Goal: Task Accomplishment & Management: Manage account settings

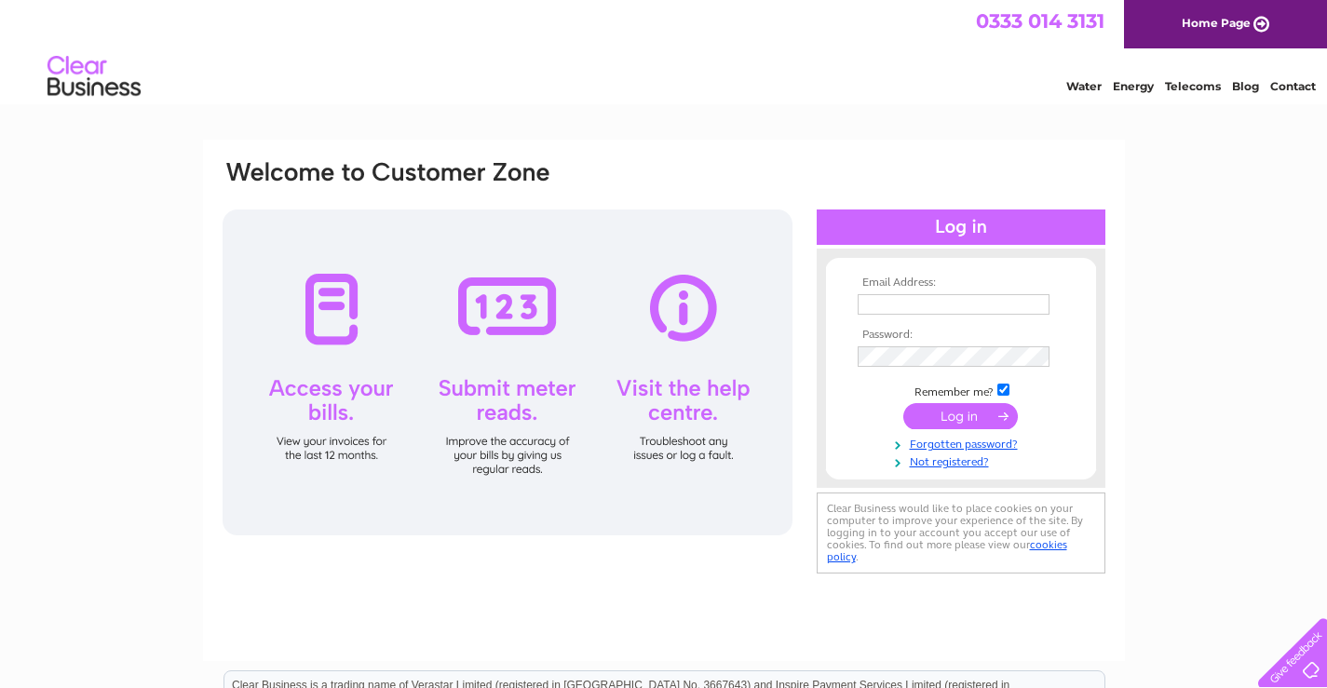
type input "[EMAIL_ADDRESS][DOMAIN_NAME]"
click at [954, 418] on input "submit" at bounding box center [960, 416] width 115 height 26
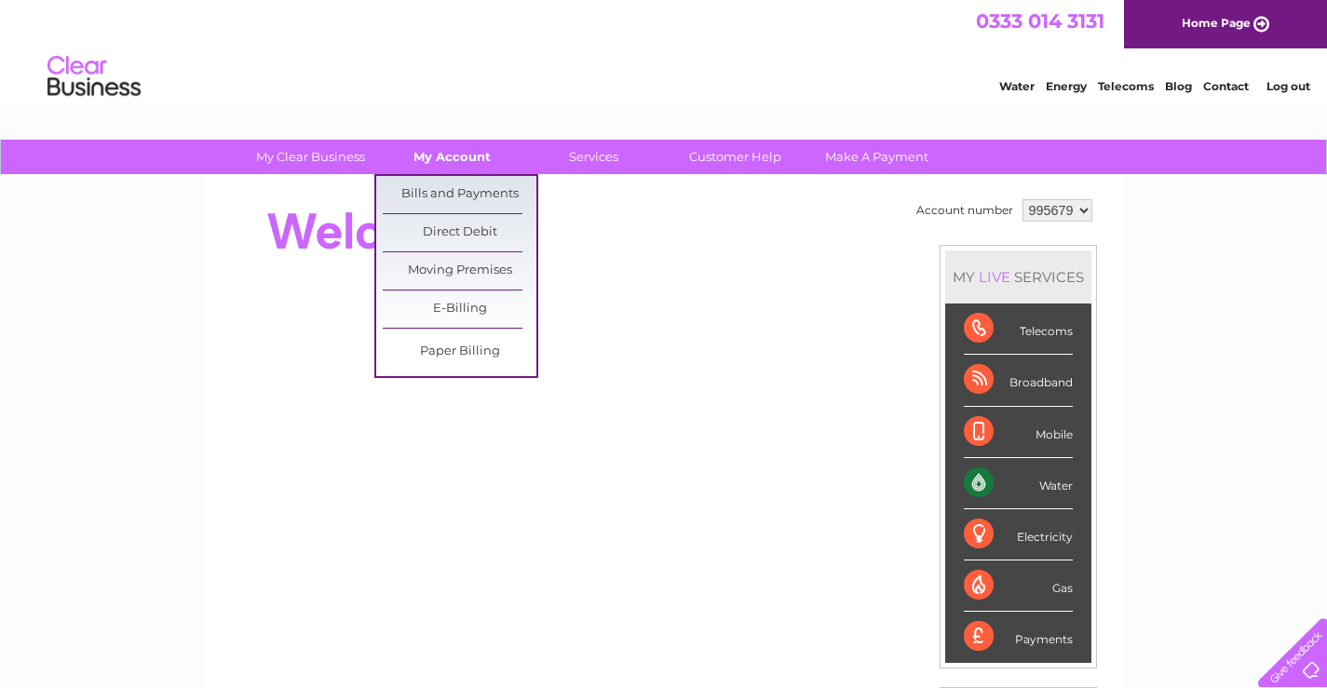
click at [462, 161] on link "My Account" at bounding box center [452, 157] width 154 height 34
click at [460, 192] on link "Bills and Payments" at bounding box center [460, 194] width 154 height 37
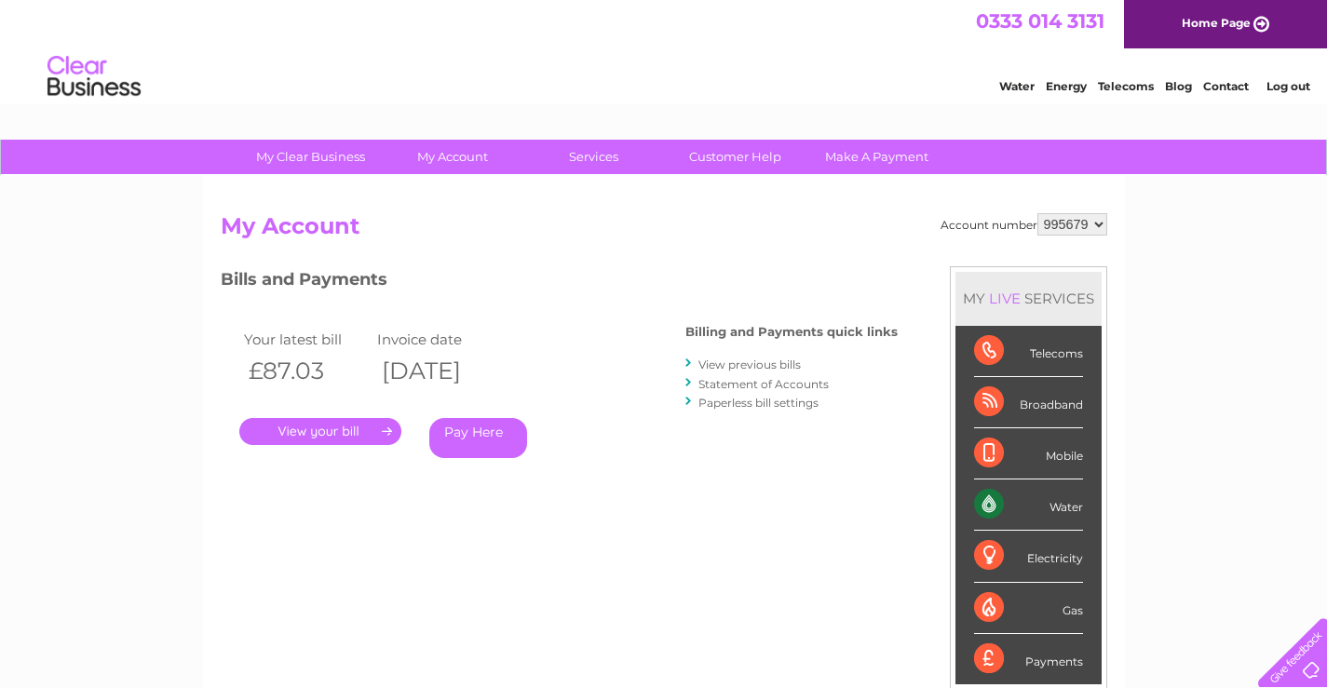
click at [302, 429] on link "." at bounding box center [320, 431] width 162 height 27
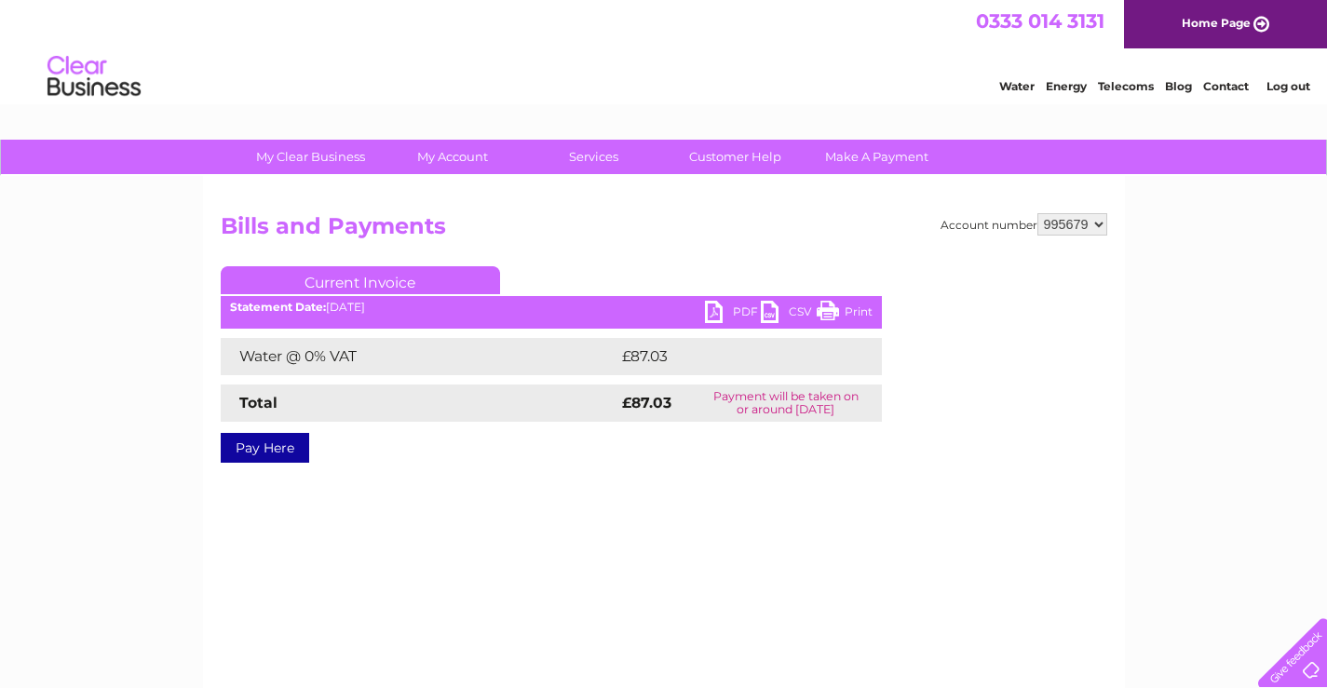
click at [713, 311] on link "PDF" at bounding box center [733, 314] width 56 height 27
click at [1102, 222] on select "995679 995682 995683" at bounding box center [1072, 224] width 70 height 22
select select "995682"
click at [1037, 213] on select "995679 995682 995683" at bounding box center [1072, 224] width 70 height 22
click at [283, 447] on link "Pay Here" at bounding box center [265, 448] width 88 height 30
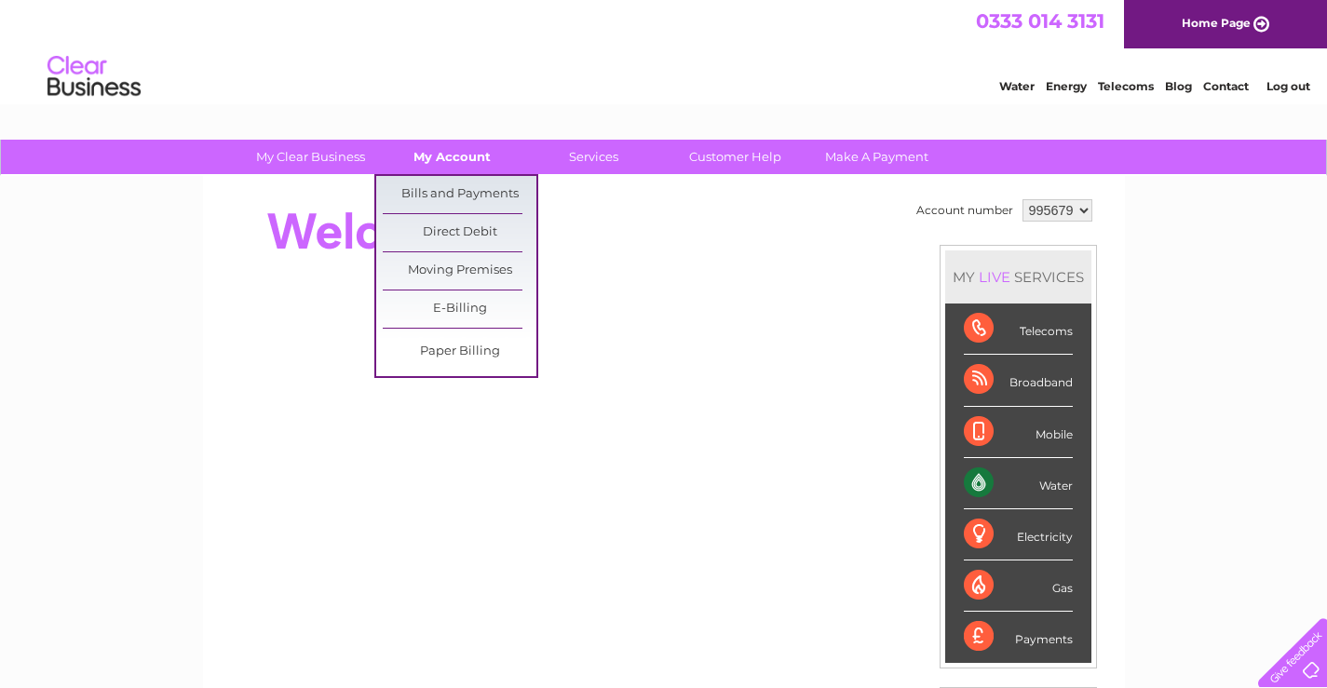
click at [459, 157] on link "My Account" at bounding box center [452, 157] width 154 height 34
click at [447, 191] on link "Bills and Payments" at bounding box center [460, 194] width 154 height 37
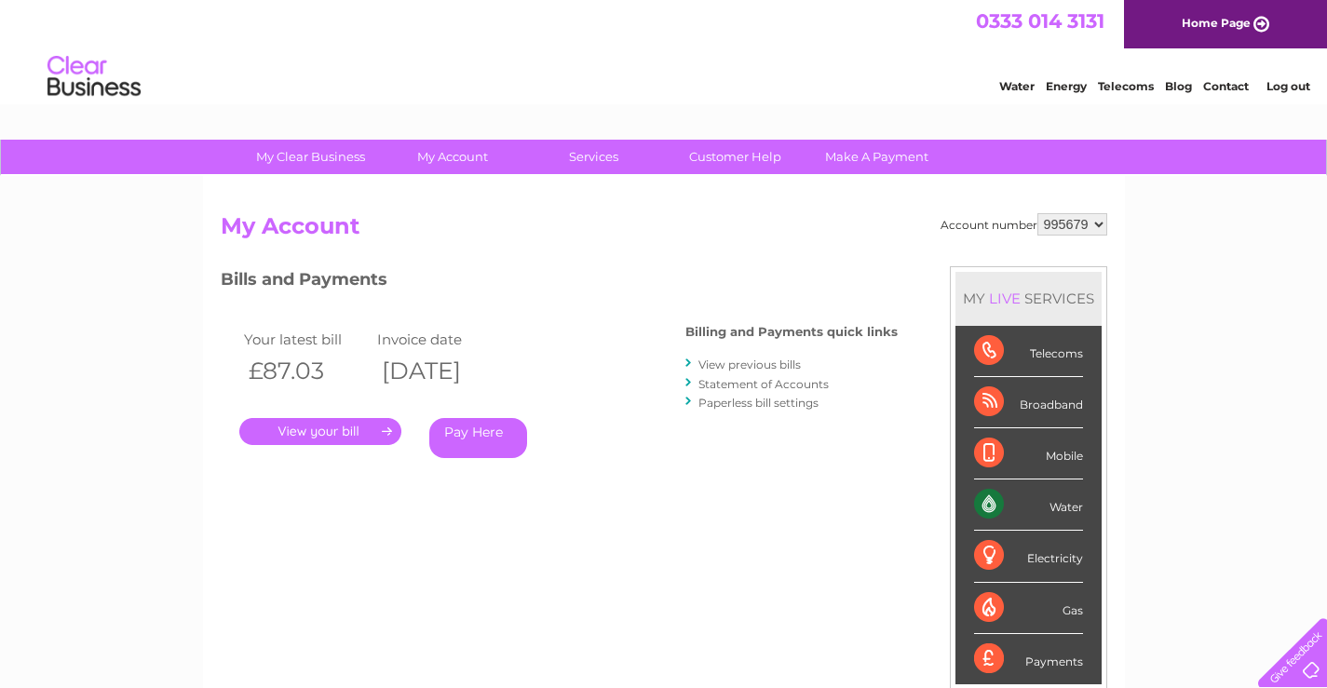
click at [298, 431] on link "." at bounding box center [320, 431] width 162 height 27
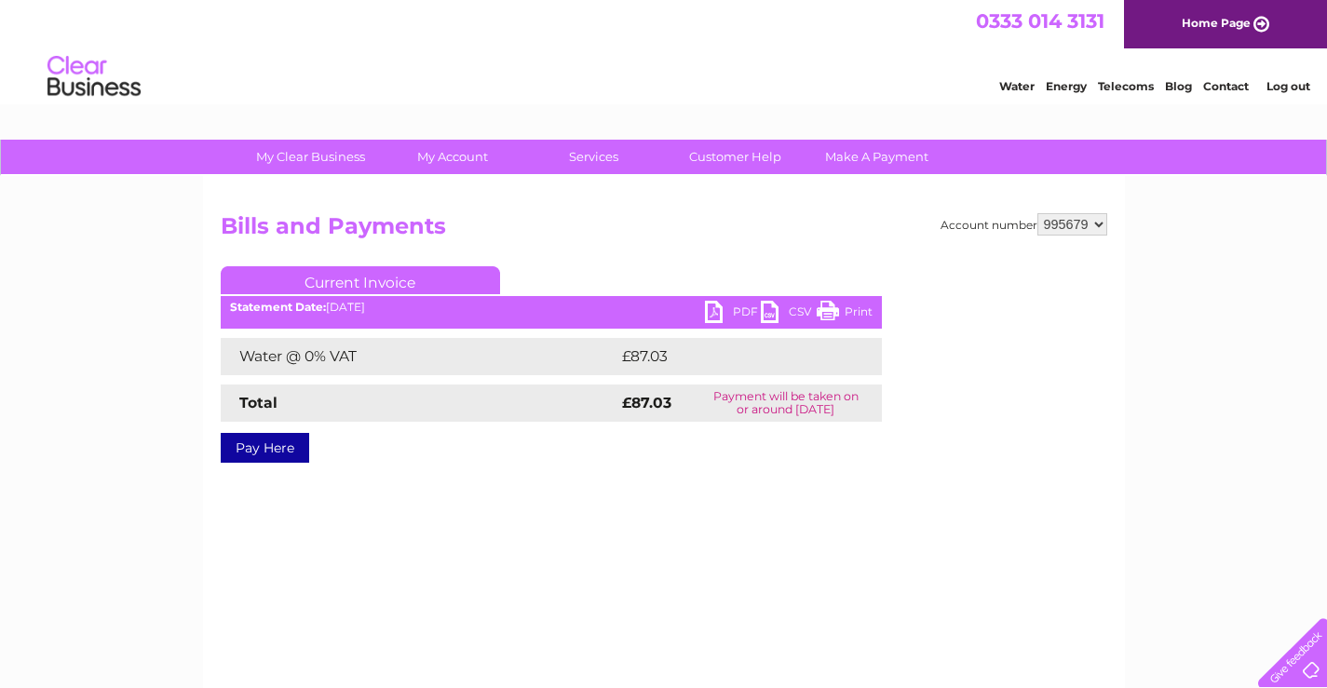
click at [707, 313] on link "PDF" at bounding box center [733, 314] width 56 height 27
click at [1097, 228] on select "995679 995682 995683" at bounding box center [1072, 224] width 70 height 22
select select "995682"
click at [1037, 213] on select "995679 995682 995683" at bounding box center [1072, 224] width 70 height 22
click at [705, 311] on link "PDF" at bounding box center [733, 314] width 56 height 27
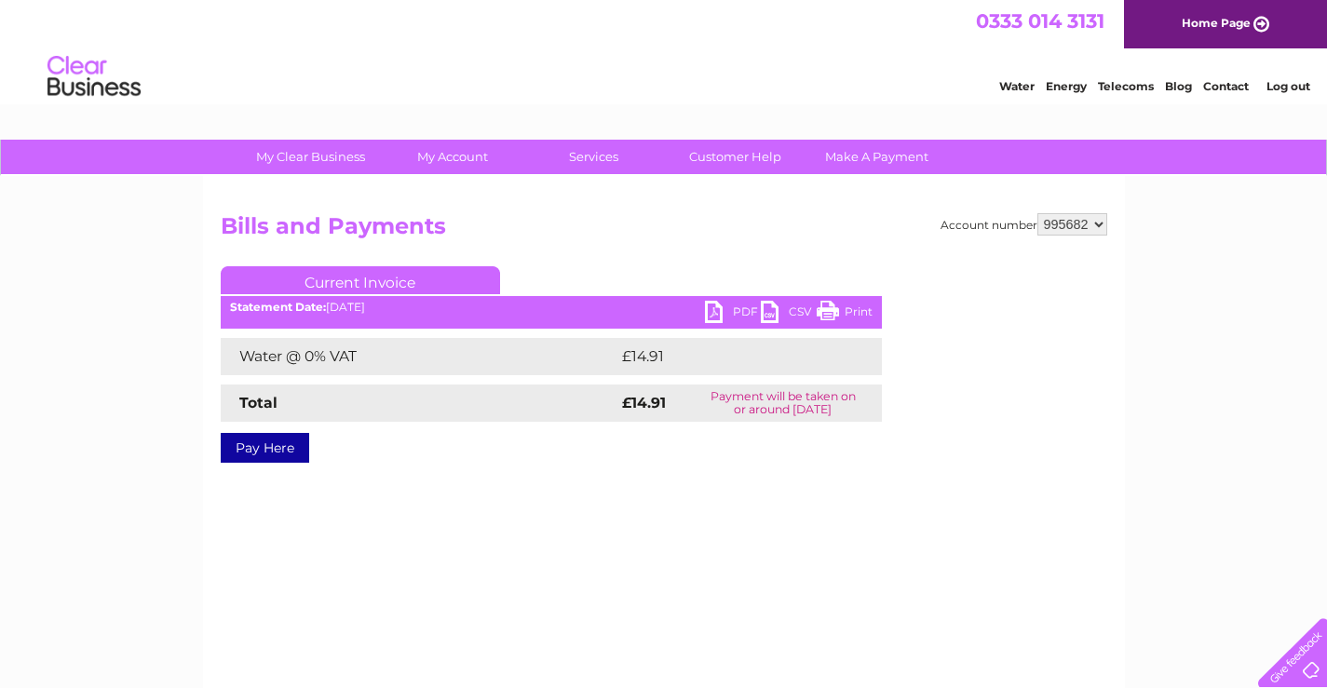
drag, startPoint x: 1083, startPoint y: 224, endPoint x: 1076, endPoint y: 234, distance: 11.4
click at [1083, 224] on select "995679 995682 995683" at bounding box center [1072, 224] width 70 height 22
select select "995683"
click at [1037, 213] on select "995679 995682 995683" at bounding box center [1072, 224] width 70 height 22
click at [712, 309] on link "PDF" at bounding box center [733, 314] width 56 height 27
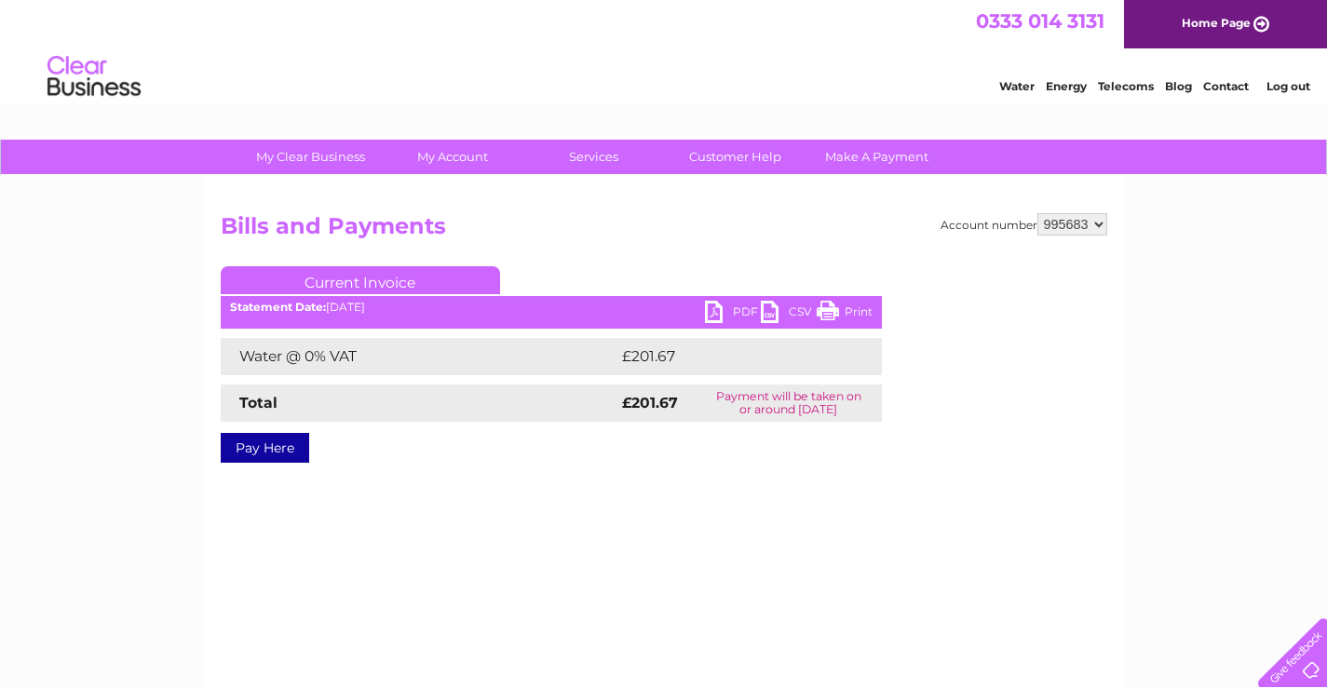
click at [1084, 223] on select "995679 995682 995683" at bounding box center [1072, 224] width 70 height 22
select select "995679"
click at [1037, 213] on select "995679 995682 995683" at bounding box center [1072, 224] width 70 height 22
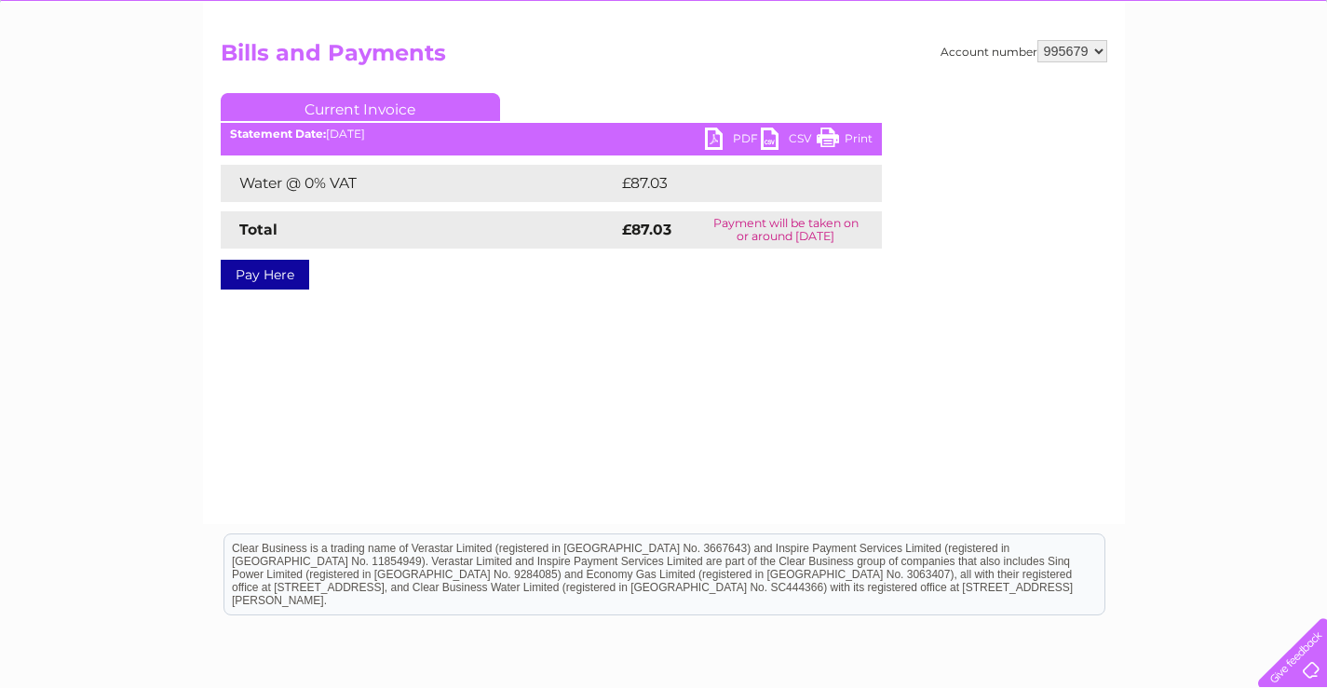
scroll to position [186, 0]
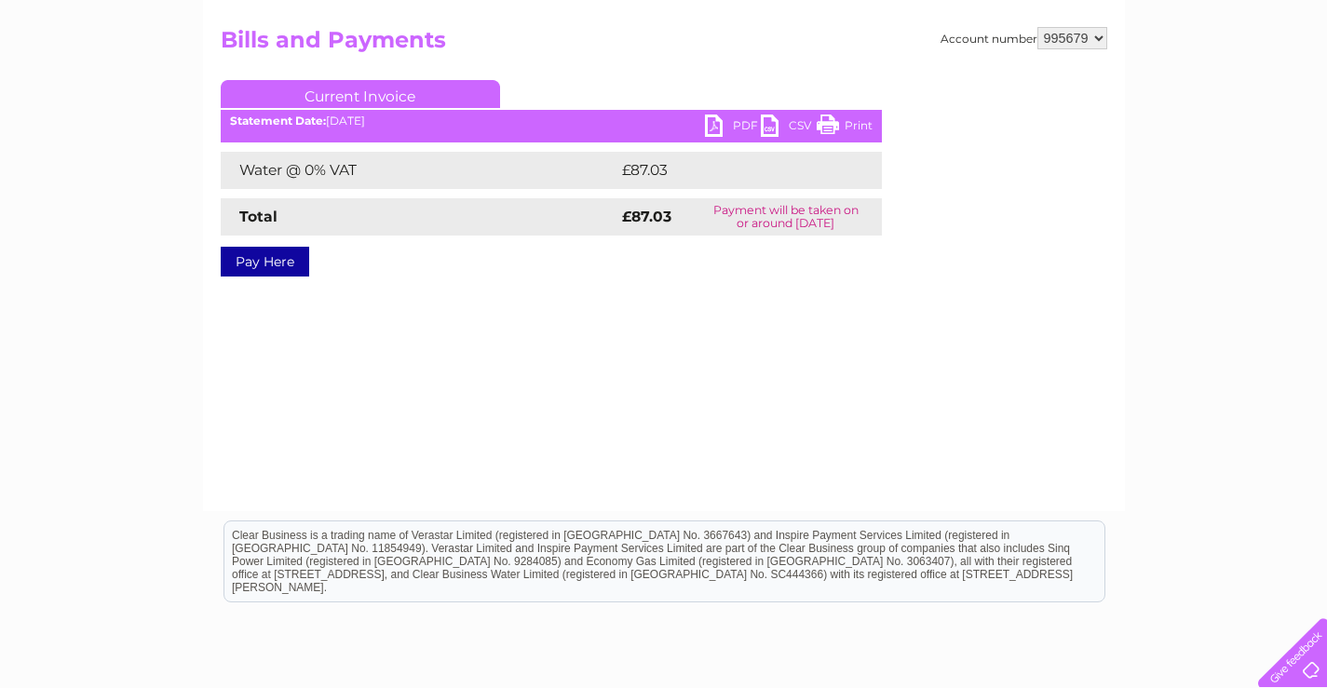
click at [719, 120] on link "PDF" at bounding box center [733, 128] width 56 height 27
